Goal: Navigation & Orientation: Find specific page/section

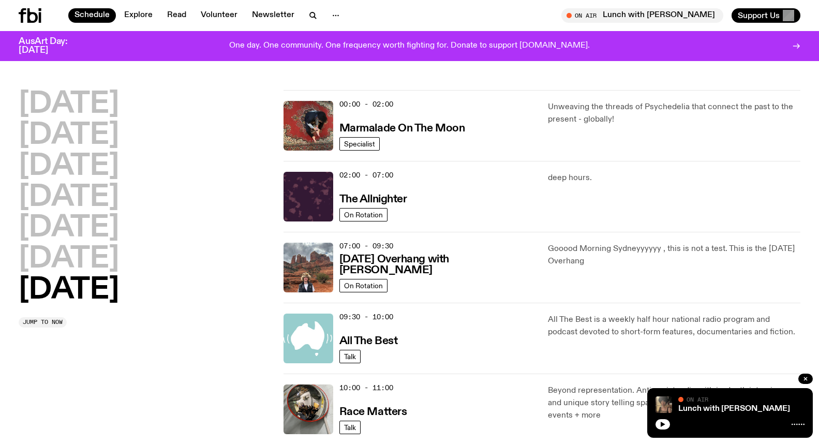
scroll to position [546, 0]
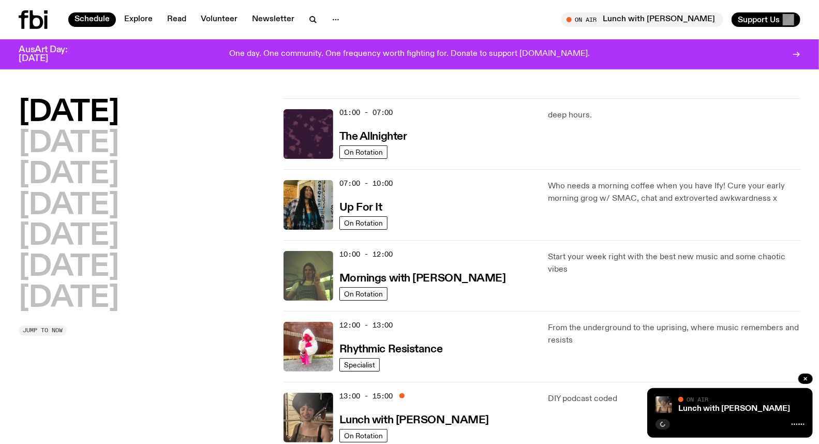
click at [51, 332] on span "Jump to now" at bounding box center [43, 330] width 40 height 6
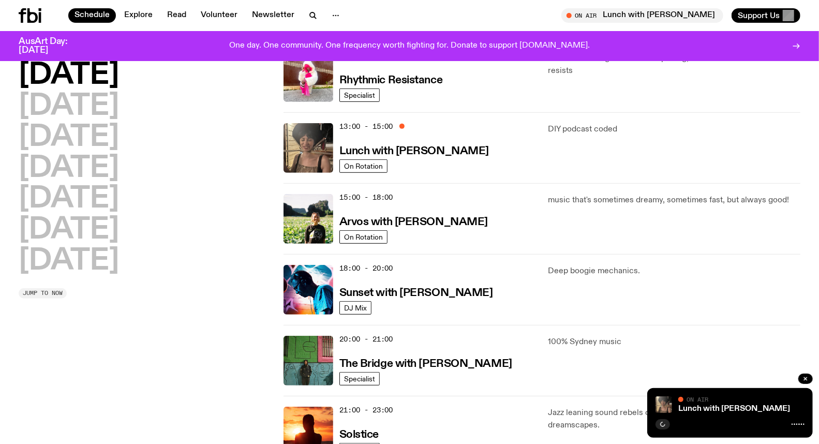
scroll to position [312, 0]
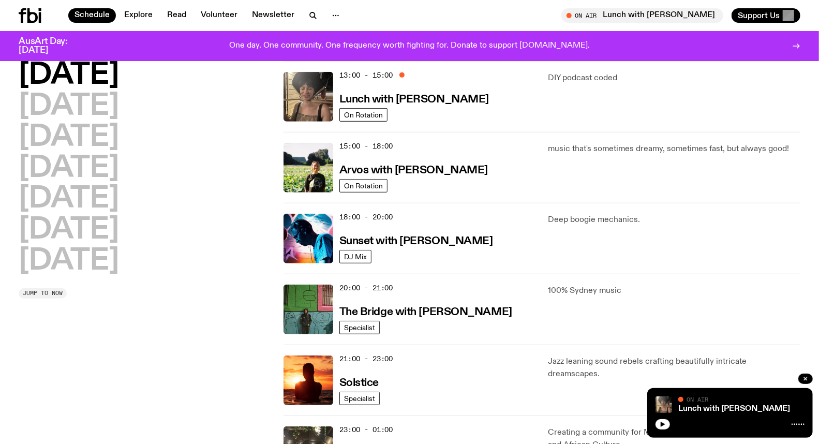
click at [51, 290] on span "Jump to now" at bounding box center [43, 293] width 40 height 6
click at [31, 294] on span "Jump to now" at bounding box center [43, 293] width 40 height 6
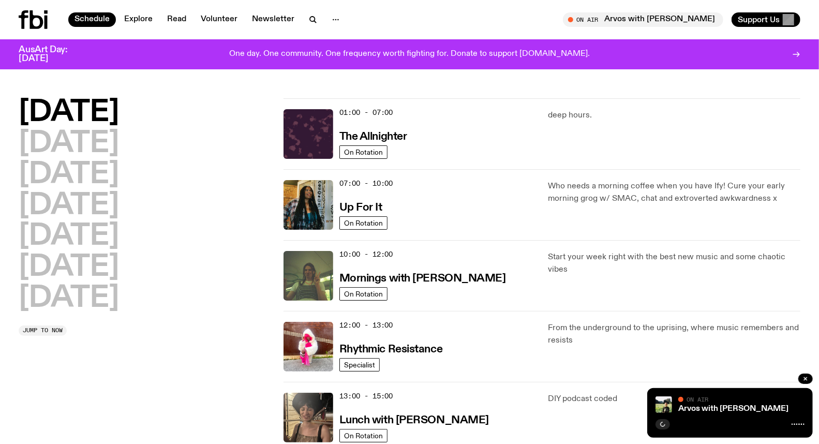
click at [35, 331] on span "Jump to now" at bounding box center [43, 330] width 40 height 6
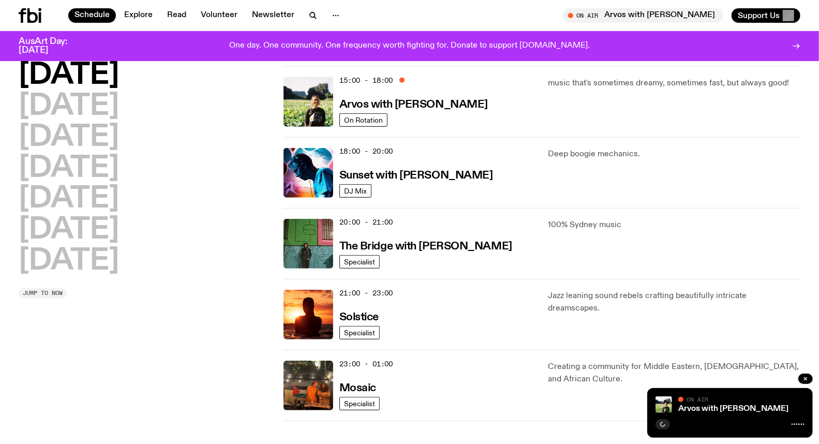
scroll to position [383, 0]
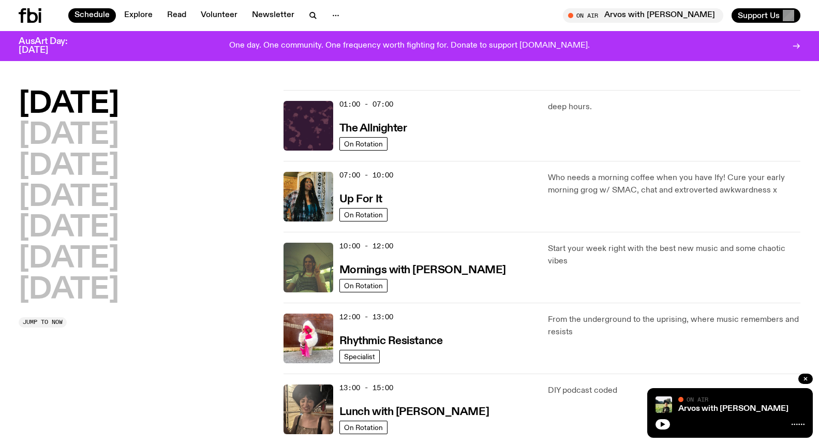
scroll to position [383, 0]
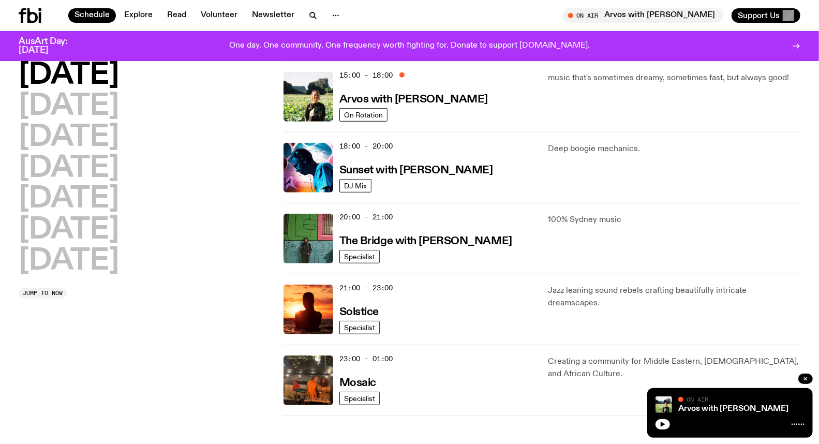
click at [50, 287] on div "[DATE] [DATE] [DATE] [DATE] [DATE] [DATE] [DATE] Jump to now" at bounding box center [145, 180] width 252 height 238
click at [61, 286] on div "[DATE] [DATE] [DATE] [DATE] [DATE] [DATE] [DATE] Jump to now" at bounding box center [145, 180] width 252 height 238
click at [49, 292] on span "Jump to now" at bounding box center [43, 293] width 40 height 6
click at [723, 408] on link "Arvos with [PERSON_NAME]" at bounding box center [733, 408] width 110 height 8
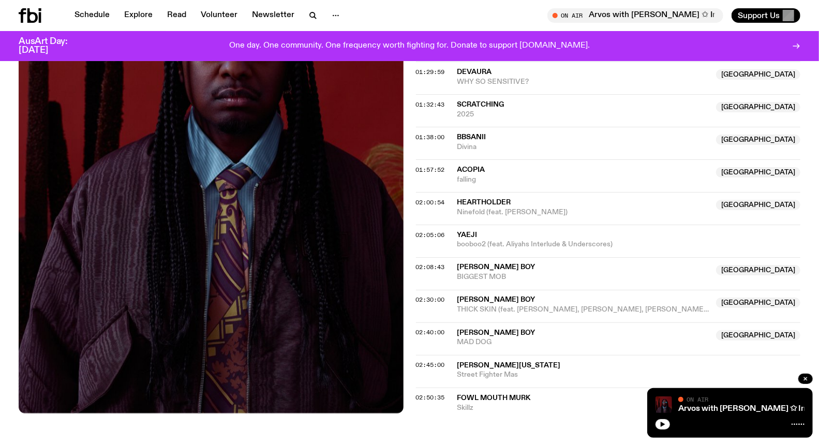
scroll to position [1092, 0]
